Goal: Task Accomplishment & Management: Manage account settings

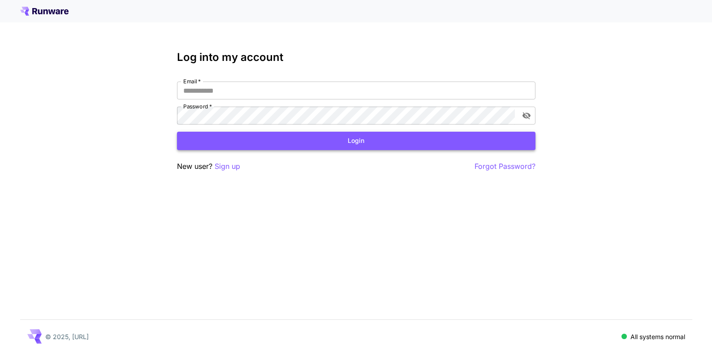
type input "**********"
click at [293, 147] on button "Login" at bounding box center [356, 141] width 358 height 18
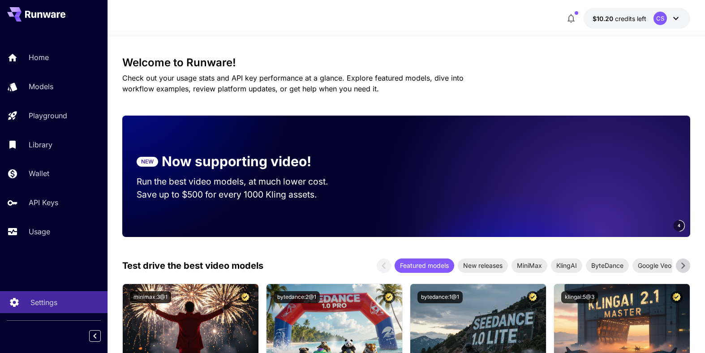
click at [56, 300] on p "Settings" at bounding box center [43, 302] width 27 height 11
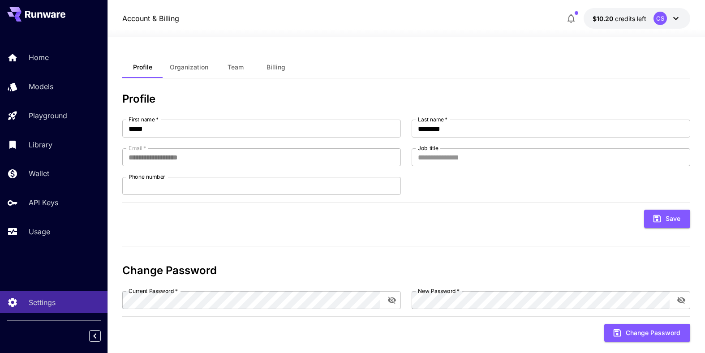
click at [198, 64] on span "Organization" at bounding box center [189, 67] width 39 height 8
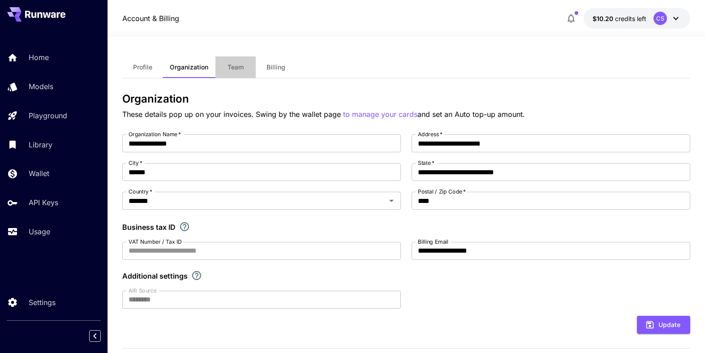
click at [240, 69] on span "Team" at bounding box center [236, 67] width 16 height 8
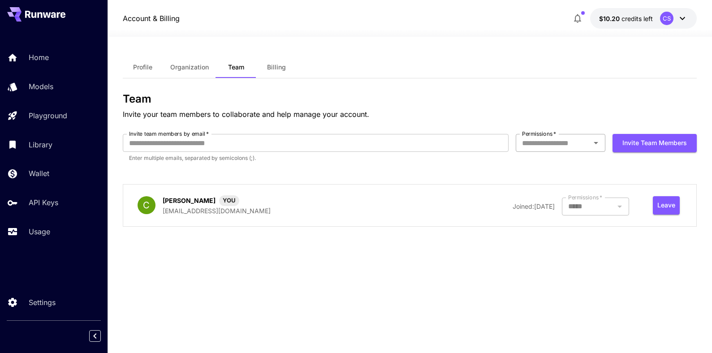
click at [589, 147] on div "Permissions   *" at bounding box center [561, 143] width 90 height 18
click at [548, 165] on li "Developer" at bounding box center [561, 163] width 90 height 16
click at [590, 211] on div at bounding box center [595, 207] width 67 height 18
